Goal: Task Accomplishment & Management: Manage account settings

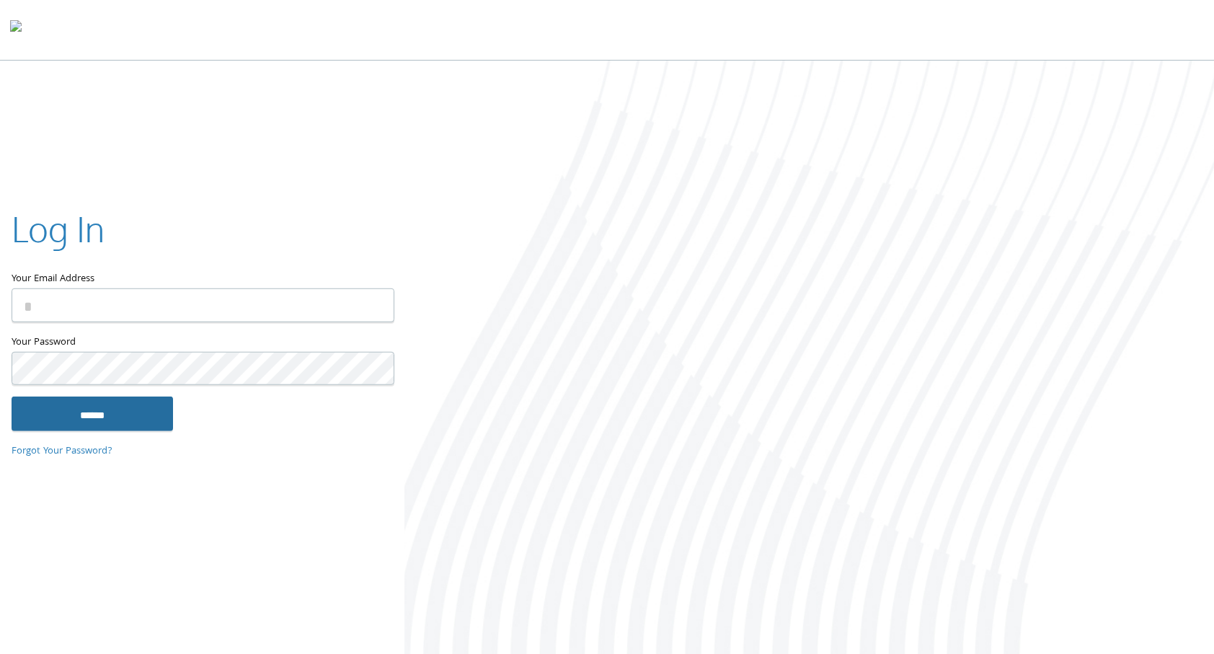
type input "**********"
click at [67, 416] on input "******" at bounding box center [92, 413] width 161 height 35
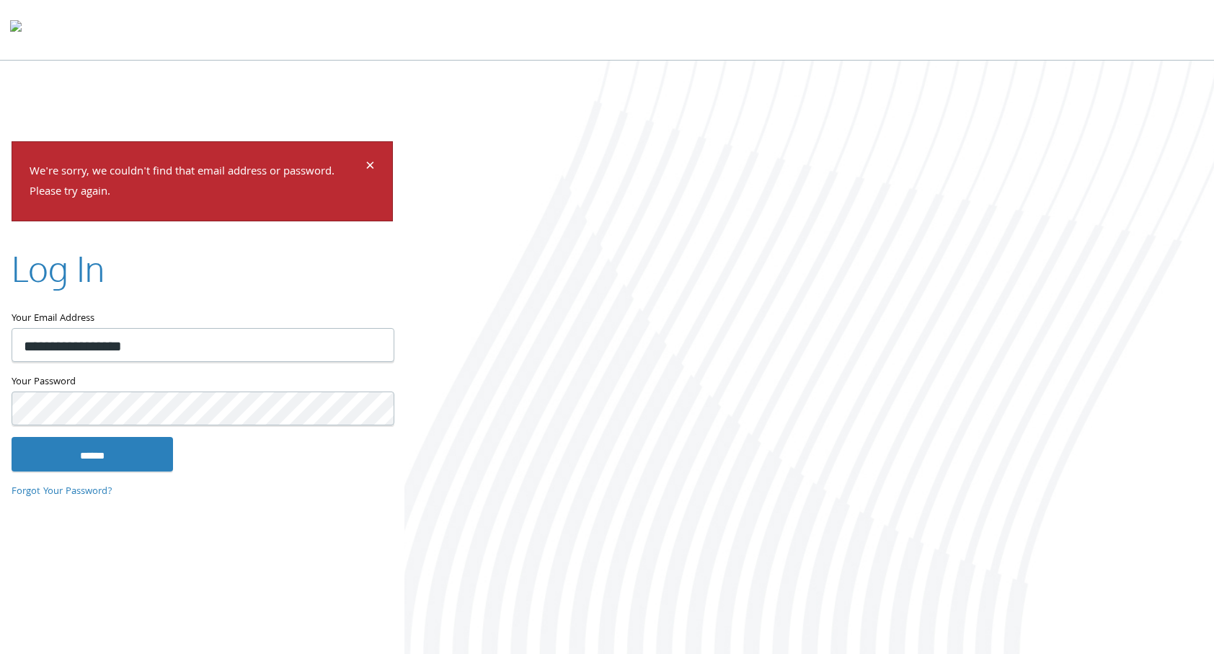
click at [12, 437] on input "******" at bounding box center [92, 454] width 161 height 35
